Goal: Information Seeking & Learning: Learn about a topic

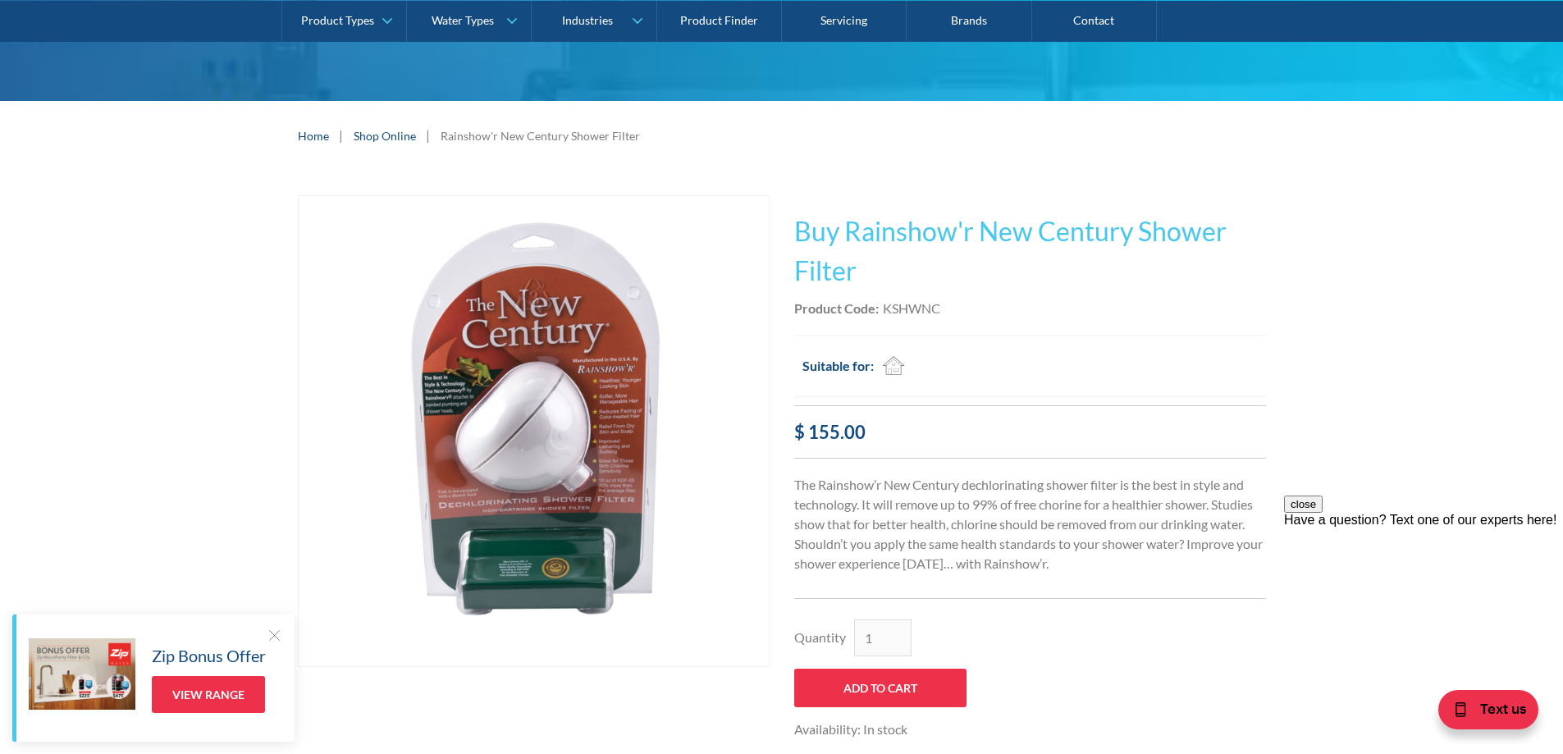
scroll to position [164, 0]
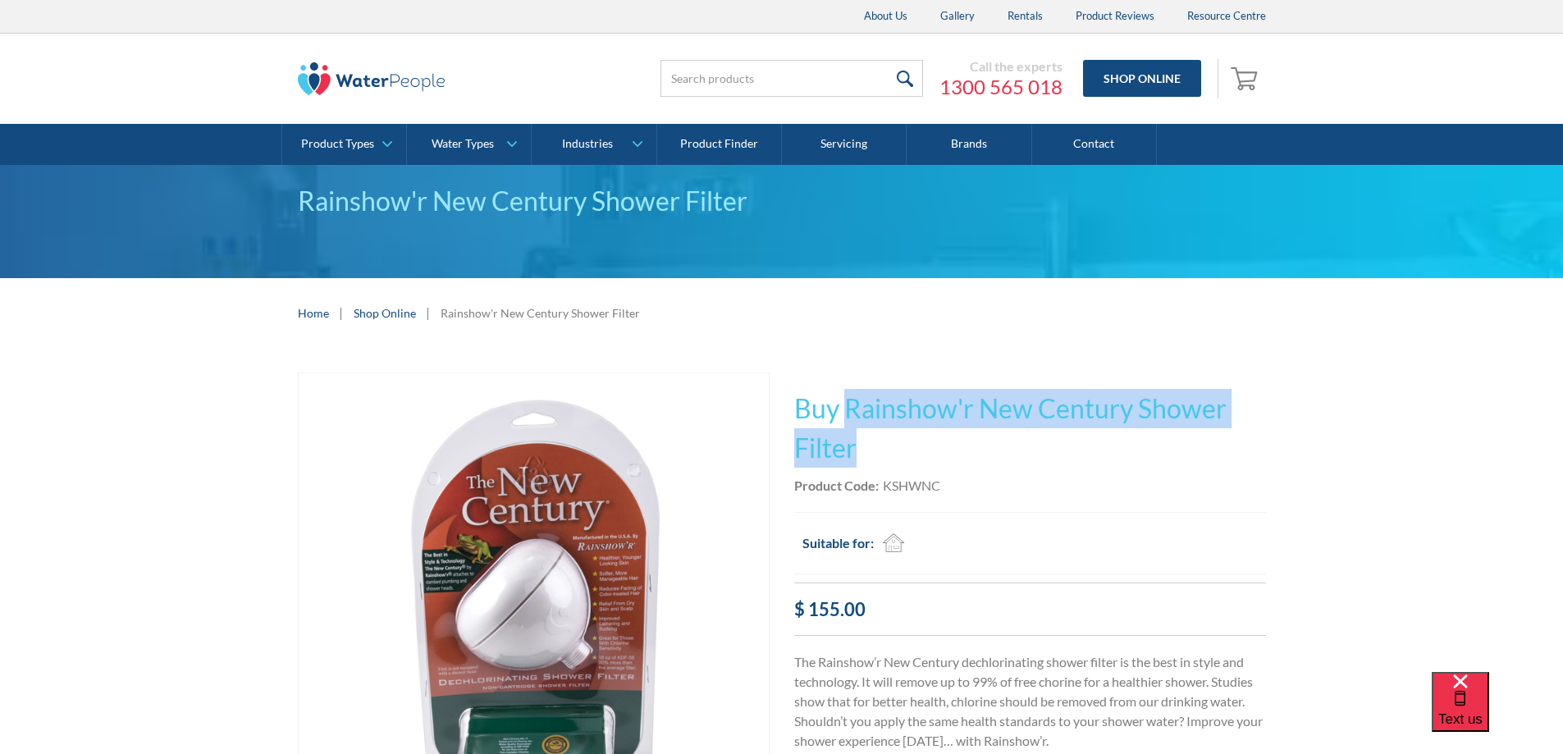
drag, startPoint x: 846, startPoint y: 406, endPoint x: 1250, endPoint y: 445, distance: 406.3
click at [1250, 445] on h1 "Buy Rainshow'r New Century Shower Filter" at bounding box center [1030, 428] width 472 height 79
copy h1 "Rainshow'r New Century Shower Filter"
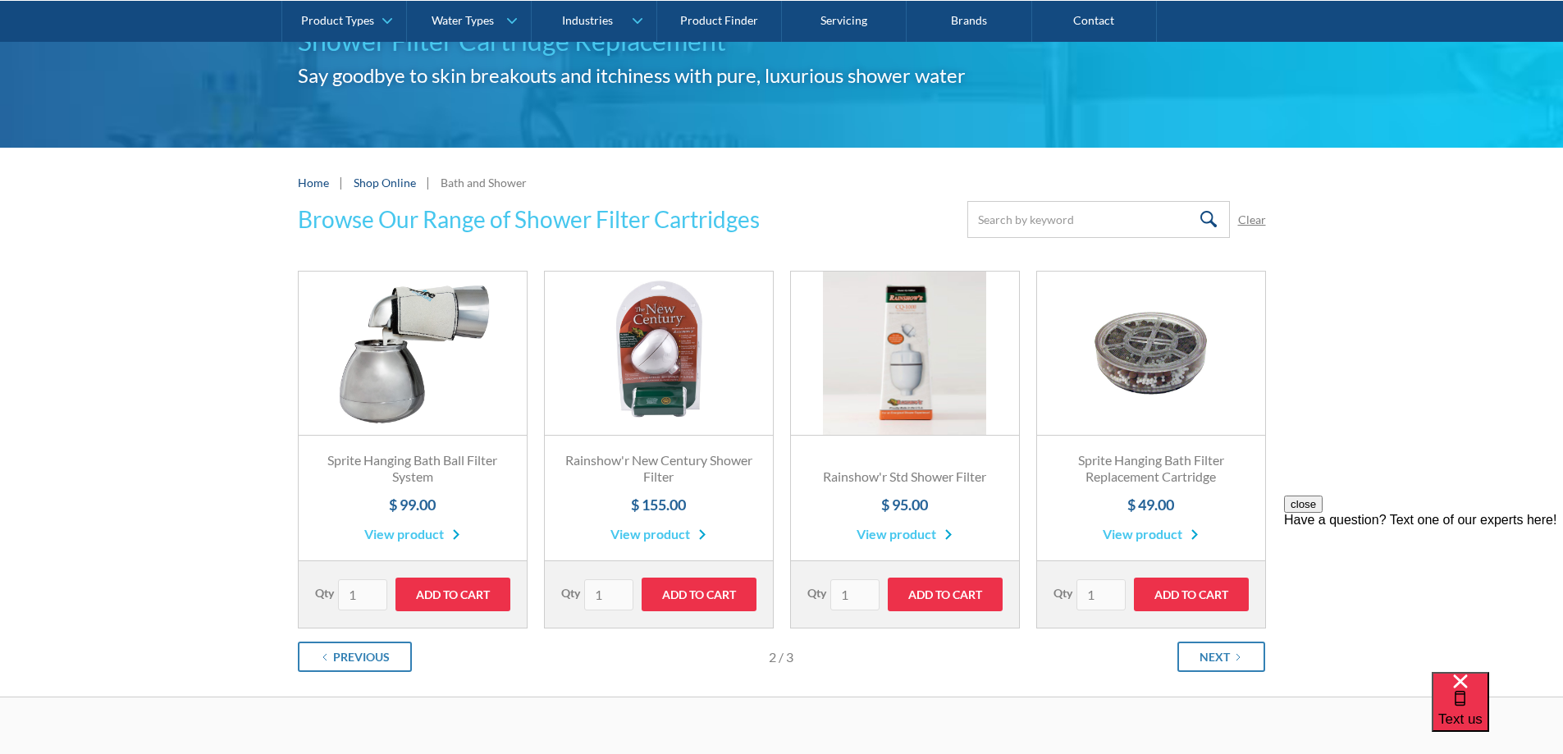
click at [649, 463] on h3 "Rainshow'r New Century Shower Filter" at bounding box center [658, 469] width 195 height 34
click at [677, 537] on link "View product" at bounding box center [658, 534] width 96 height 20
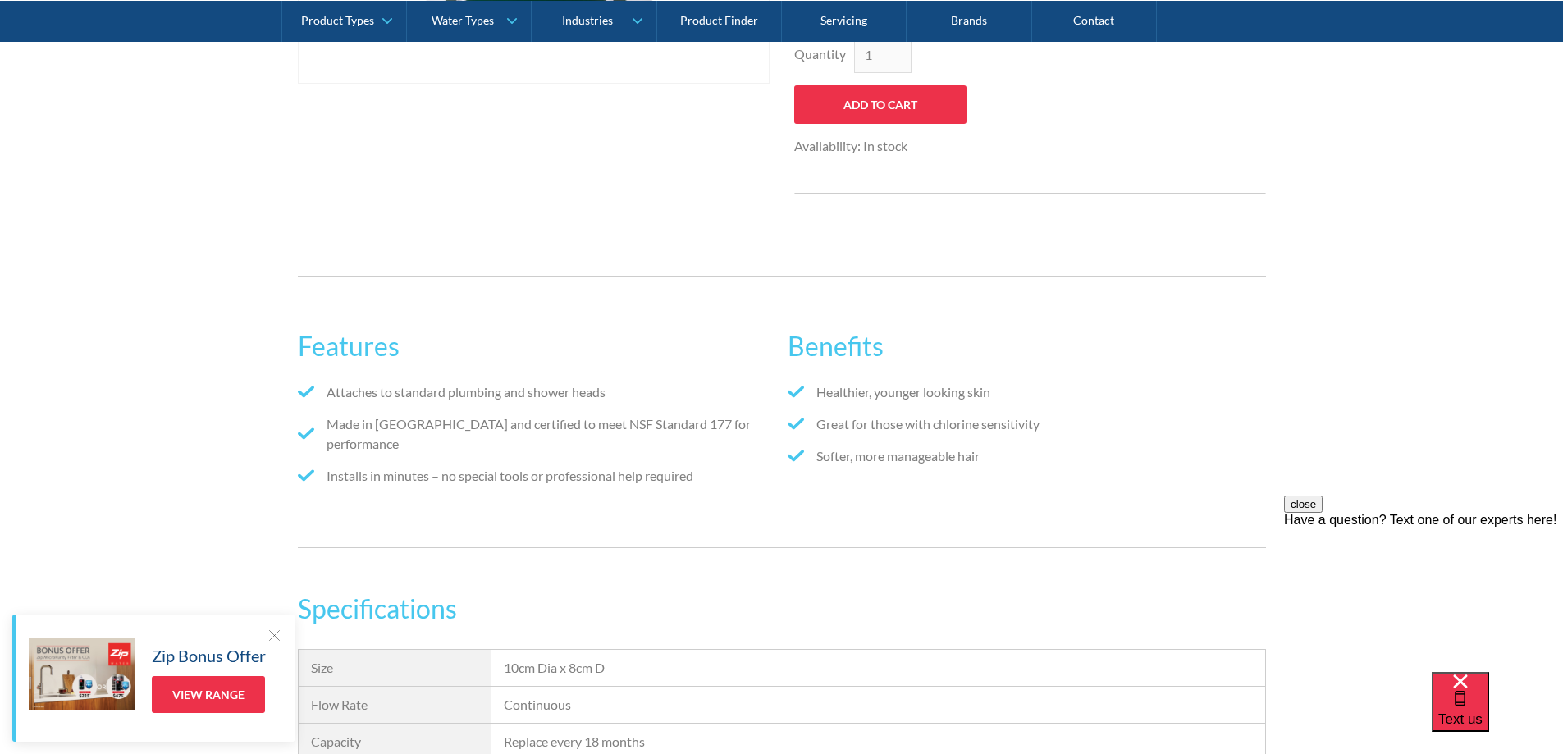
scroll to position [574, 0]
